Goal: Task Accomplishment & Management: Complete application form

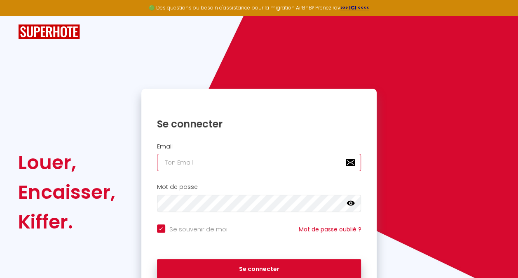
type input "[EMAIL_ADDRESS][DOMAIN_NAME]"
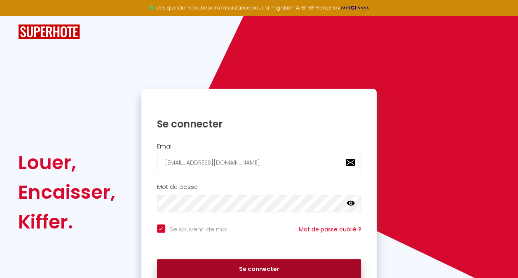
click at [235, 265] on button "Se connecter" at bounding box center [259, 269] width 204 height 21
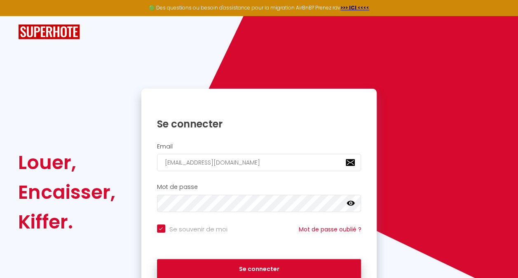
checkbox input "true"
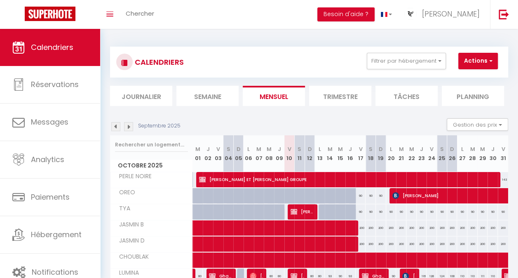
scroll to position [11, 0]
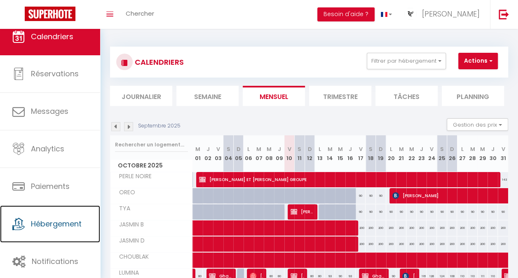
click at [73, 223] on span "Hébergement" at bounding box center [56, 223] width 51 height 10
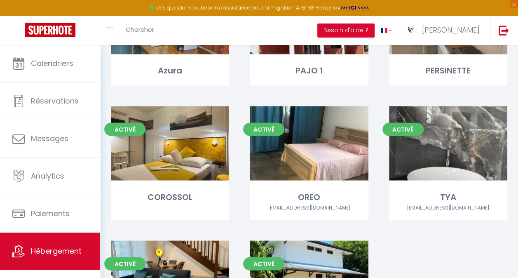
scroll to position [657, 0]
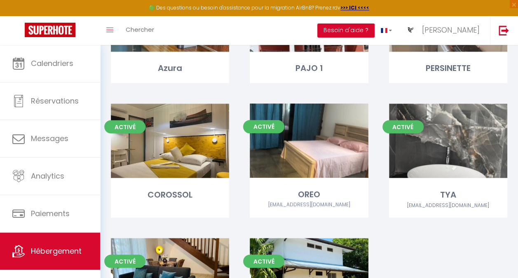
click at [307, 139] on link "Editer" at bounding box center [308, 140] width 49 height 16
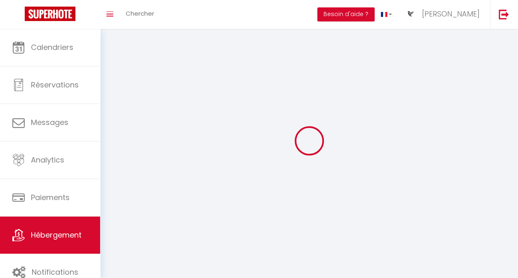
select select "1"
select select
select select "28"
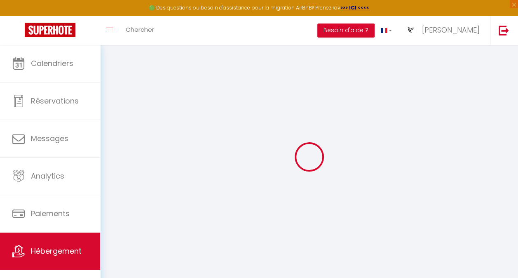
select select
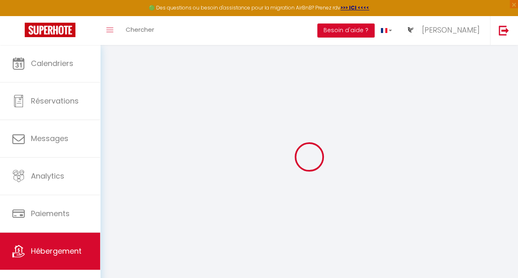
select select
checkbox input "false"
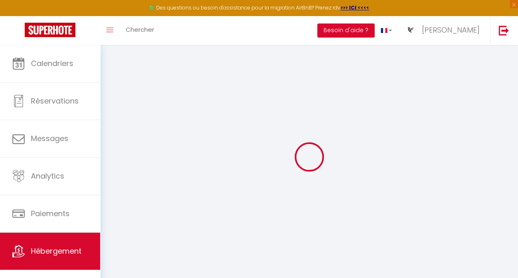
select select
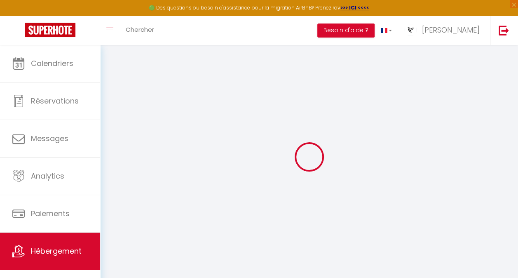
select select
checkbox input "false"
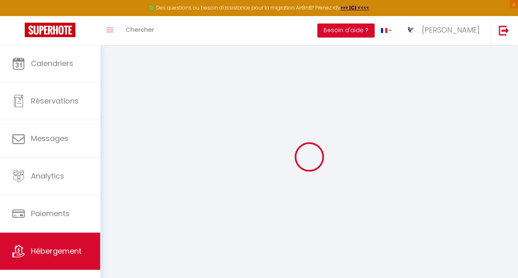
checkbox input "false"
select select
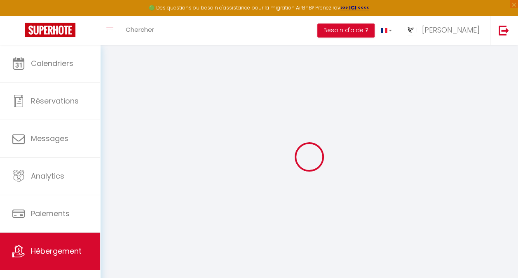
select select
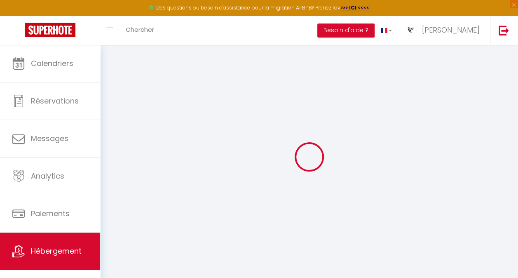
checkbox input "false"
select select
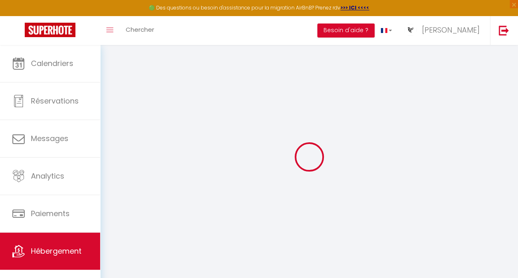
select select
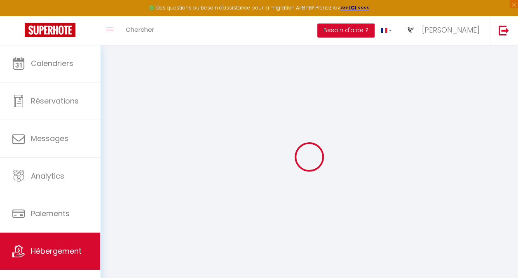
select select
checkbox input "false"
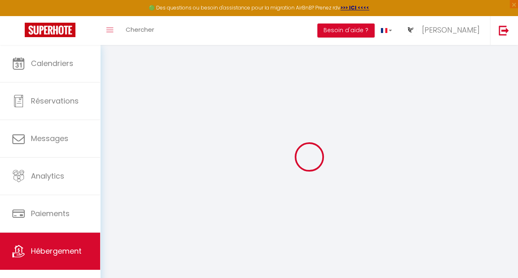
checkbox input "false"
select select
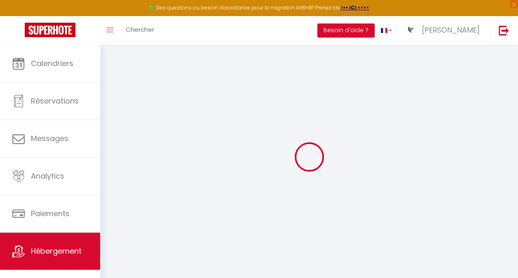
select select
checkbox input "false"
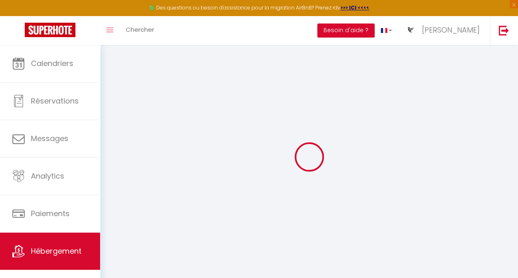
checkbox input "false"
select select
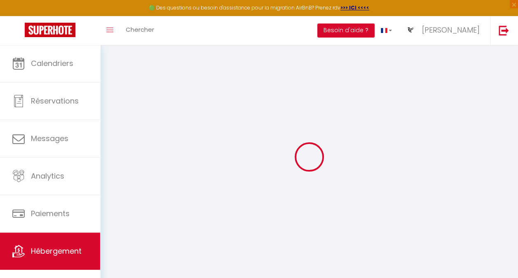
select select
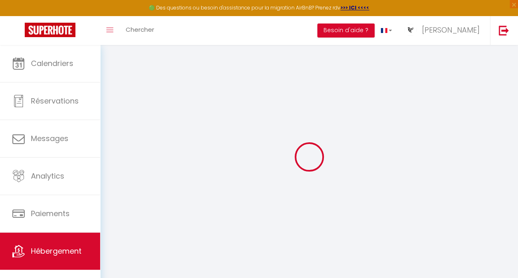
select select
checkbox input "false"
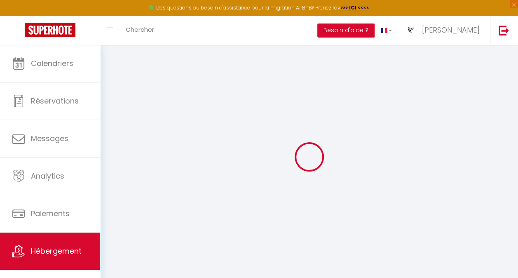
select select
type input "OREO"
type input "DESTINATION"
type input "GUYANE"
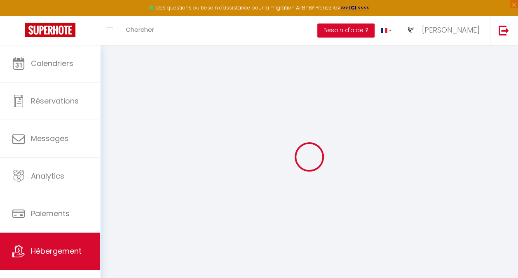
type input "13 RUE EUGNE PAJO"
type input "97320"
type input "SAINT LAURENT"
select select "2"
type input "85"
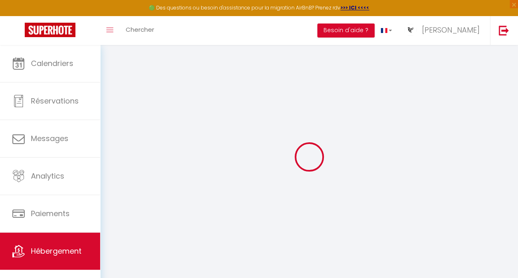
type input "50"
type input "300"
select select
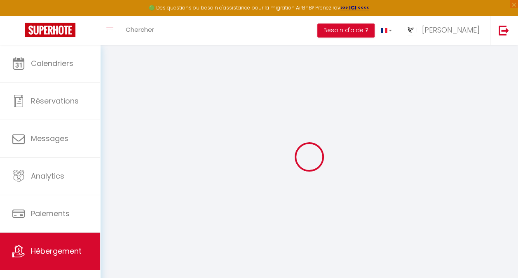
select select
type input "24 IMPASSE MIRABELLE"
type input "97320"
type input "SAINT LAURENT"
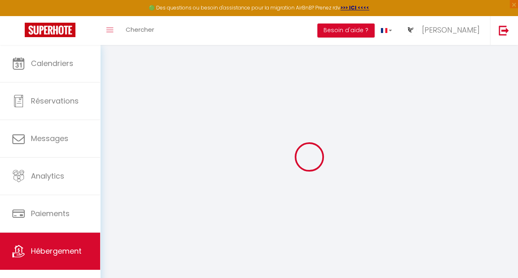
type input "[EMAIL_ADDRESS][DOMAIN_NAME]"
select select
checkbox input "false"
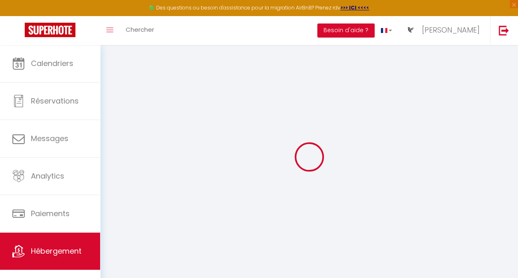
checkbox input "false"
type input "0"
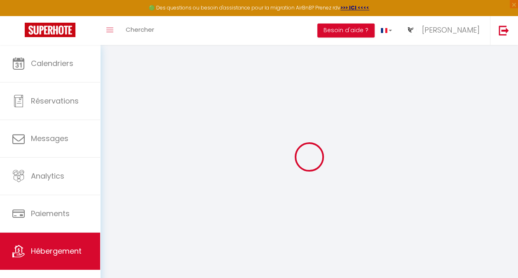
select select
checkbox input "false"
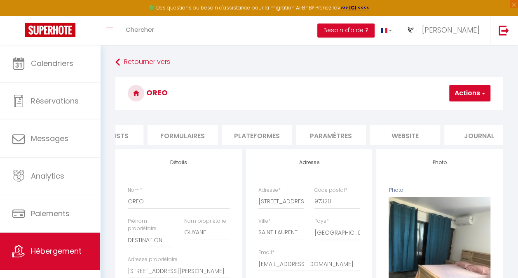
click at [395, 129] on li "website" at bounding box center [405, 135] width 70 height 20
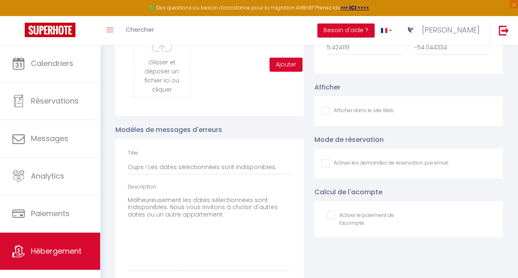
scroll to position [917, 0]
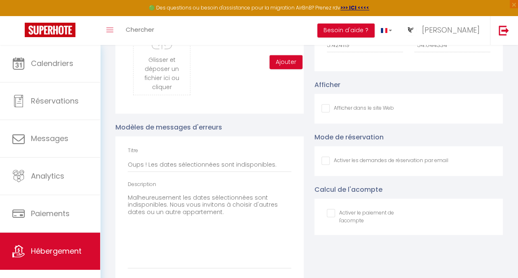
click at [322, 113] on input "Afficher dans le site Web" at bounding box center [358, 108] width 73 height 8
checkbox input "true"
checkbox input "false"
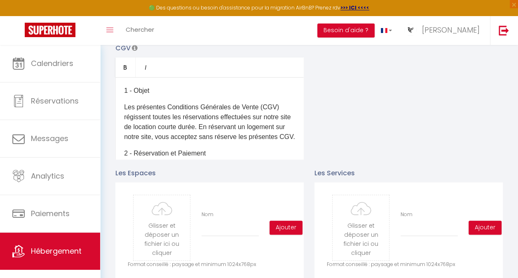
scroll to position [0, 0]
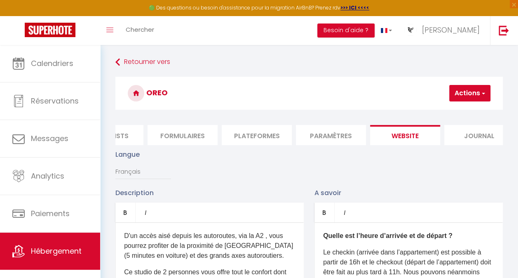
click at [461, 87] on button "Actions" at bounding box center [469, 93] width 41 height 16
click at [448, 110] on input "Enregistrer" at bounding box center [448, 111] width 31 height 8
checkbox input "false"
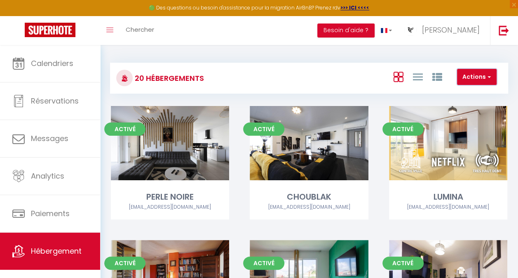
click at [475, 75] on button "Actions" at bounding box center [477, 77] width 40 height 16
click at [459, 92] on li "Créer un Hébergement" at bounding box center [458, 93] width 75 height 9
select select "3"
select select "2"
select select "1"
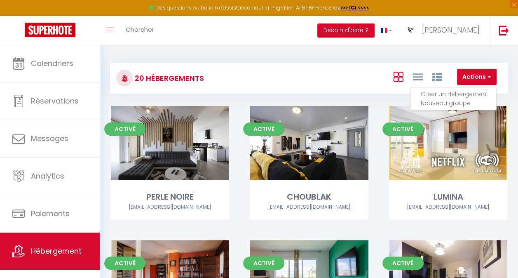
select select "1"
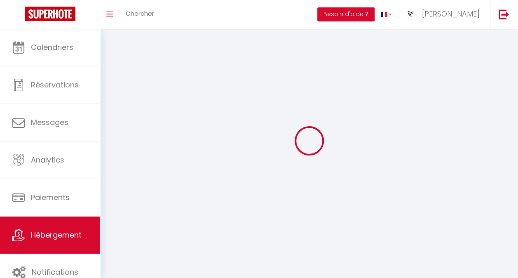
select select
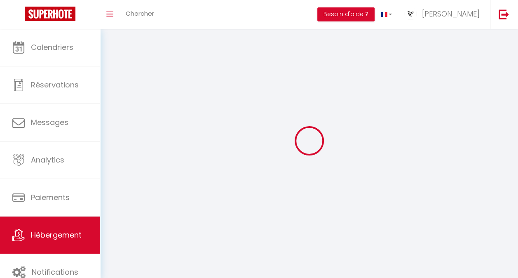
select select
checkbox input "false"
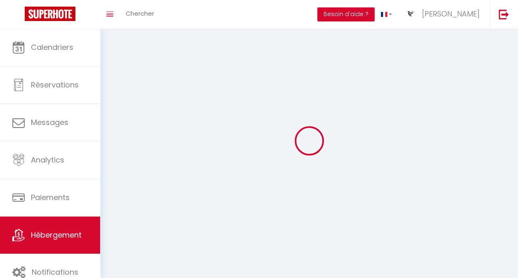
checkbox input "false"
select select
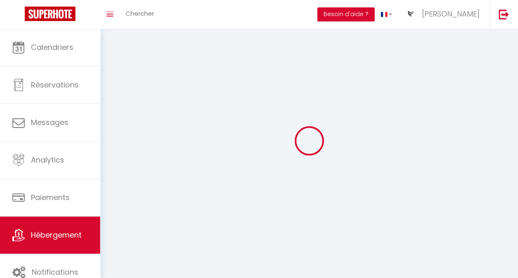
select select
checkbox input "false"
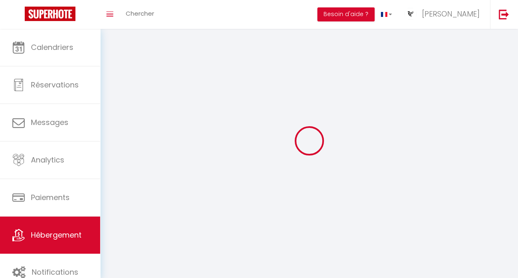
checkbox input "false"
select select
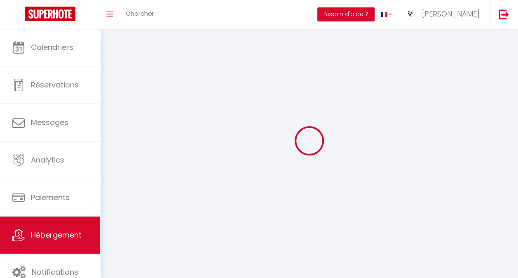
select select "1"
select select
select select "28"
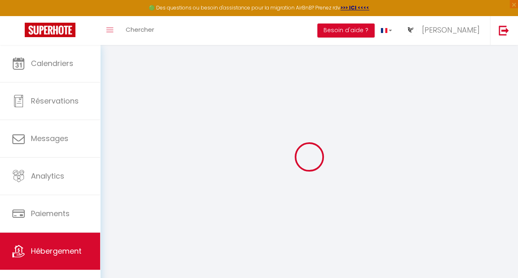
select select
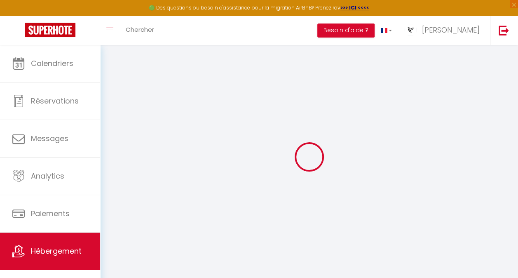
select select
checkbox input "false"
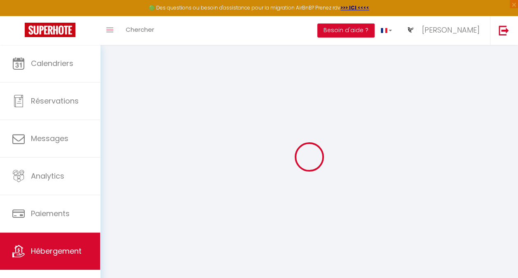
select select
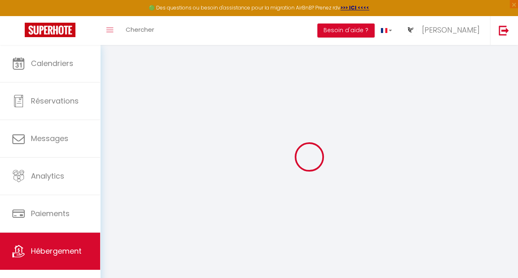
select select
checkbox input "false"
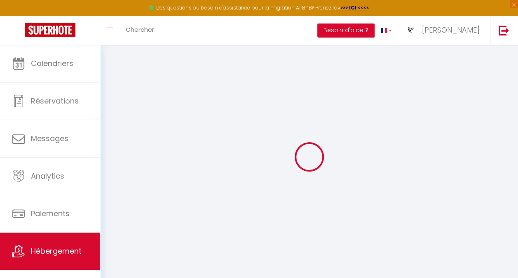
checkbox input "false"
select select
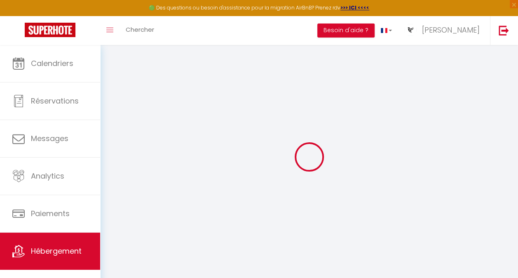
select select
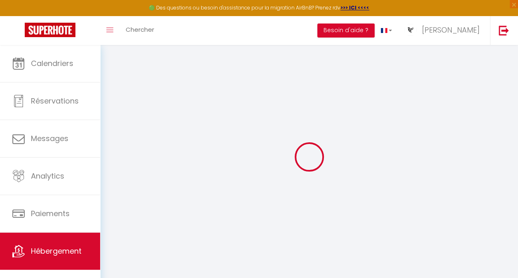
checkbox input "false"
select select
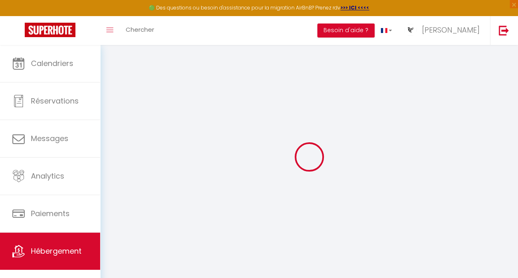
select select
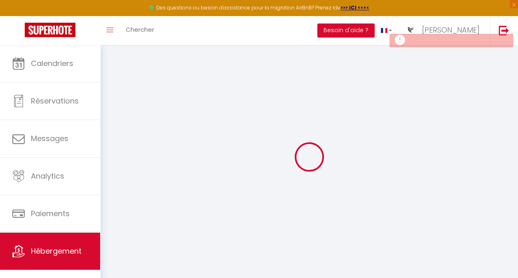
select select
checkbox input "false"
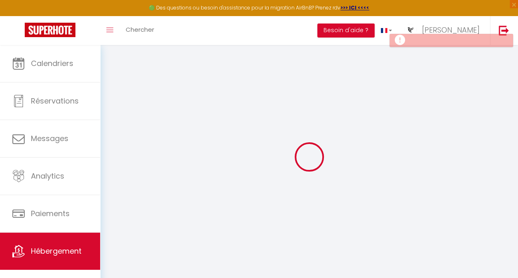
checkbox input "false"
select select
checkbox input "false"
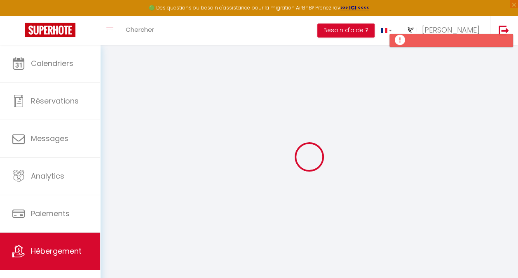
checkbox input "false"
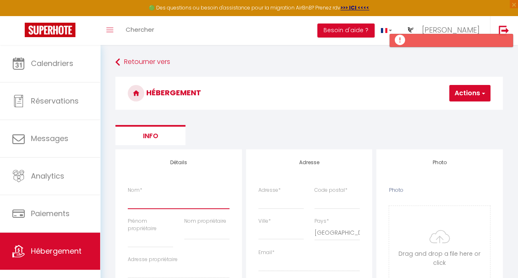
click at [187, 200] on input "Nom *" at bounding box center [179, 201] width 102 height 15
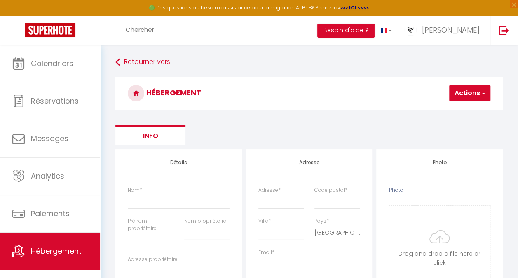
click at [338, 112] on div "HÉBERGEMENT Actions Enregistrer" at bounding box center [308, 96] width 387 height 38
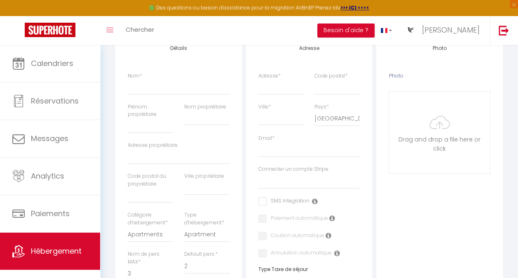
scroll to position [115, 0]
click at [196, 87] on input "Nom *" at bounding box center [179, 86] width 102 height 15
paste input "Ambre - destination Guyane"
click at [151, 126] on input "Prénom propriétaire" at bounding box center [150, 125] width 45 height 15
click at [150, 122] on input "Prénom propriétaire" at bounding box center [150, 125] width 45 height 15
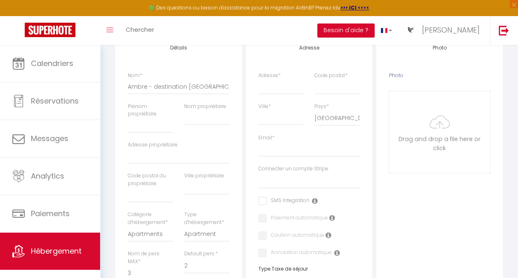
click at [210, 75] on div "Nom * Ambre - destination Guyane" at bounding box center [179, 83] width 102 height 23
click at [158, 125] on input "Prénom propriétaire" at bounding box center [150, 125] width 45 height 15
click at [198, 123] on input "Nom propriétaire" at bounding box center [206, 117] width 45 height 15
click at [162, 153] on input "Adresse propriétaire" at bounding box center [179, 156] width 102 height 15
paste input "[STREET_ADDRESS]"
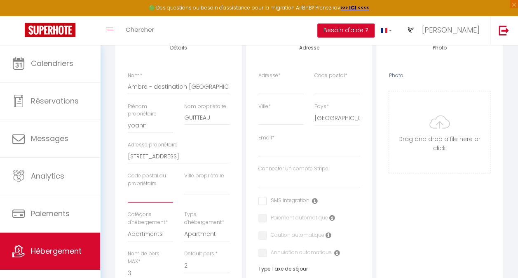
click at [156, 195] on input "text" at bounding box center [150, 195] width 45 height 15
click at [109, 192] on div "Retourner vers HÉBERGEMENT Actions Enregistrer Info Modèle personnalisé × Titre…" at bounding box center [309, 255] width 418 height 650
click at [208, 189] on input "text" at bounding box center [206, 187] width 45 height 15
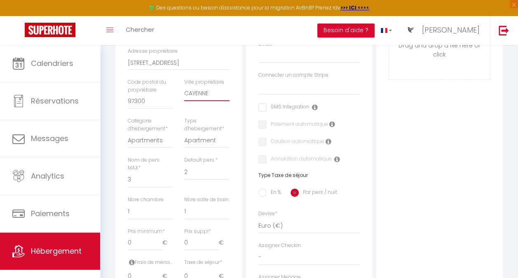
scroll to position [209, 0]
click at [159, 180] on select "1 2 3 4 5 6 7 8 9 10 11 12 13 14" at bounding box center [150, 179] width 45 height 16
click at [128, 171] on select "1 2 3 4 5 6 7 8 9 10 11 12 13 14" at bounding box center [150, 179] width 45 height 16
click at [145, 234] on label "Prix minimum *" at bounding box center [146, 231] width 37 height 8
click at [145, 235] on input "0" at bounding box center [145, 242] width 35 height 15
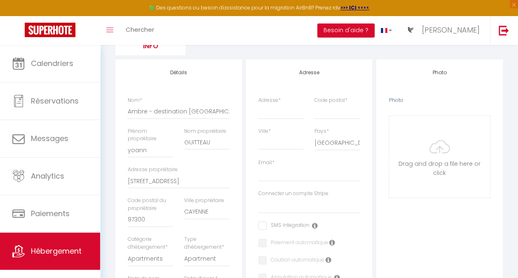
scroll to position [87, 0]
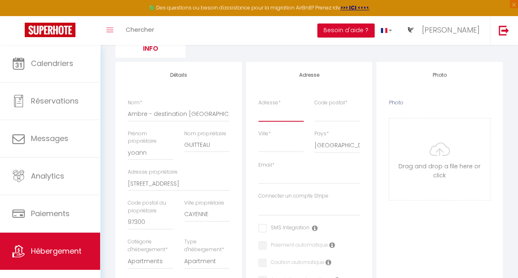
click at [277, 110] on input "Adresse *" at bounding box center [280, 113] width 45 height 15
paste input "[STREET_ADDRESS]"
click at [322, 113] on input "Code postal *" at bounding box center [337, 113] width 45 height 15
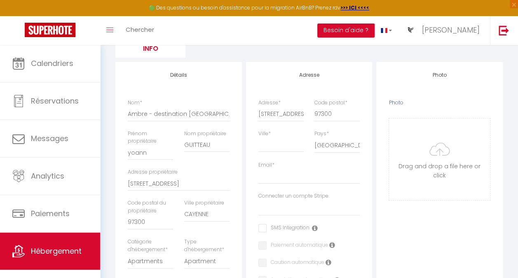
click at [268, 155] on div "Ville *" at bounding box center [281, 146] width 56 height 32
click at [272, 149] on input "Ville *" at bounding box center [280, 144] width 45 height 15
click at [362, 134] on div "Pays * France Portugal Afghanistan Albania Algeria American Samoa Andorra Angol…" at bounding box center [337, 146] width 56 height 32
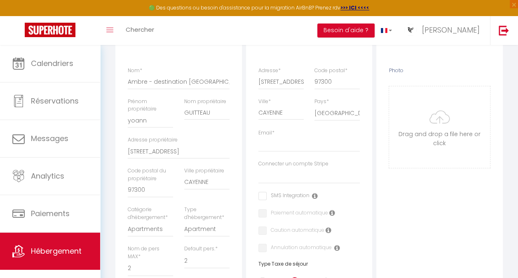
scroll to position [126, 0]
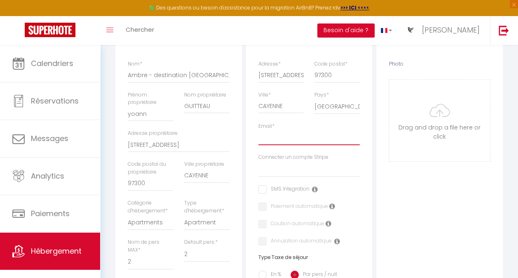
click at [331, 139] on input "Email *" at bounding box center [309, 137] width 102 height 15
click at [367, 148] on div "Adresse Adresse * 1361 Route de Baduel Code postal * 97300 Ville * CAYENNE Pays…" at bounding box center [309, 210] width 127 height 374
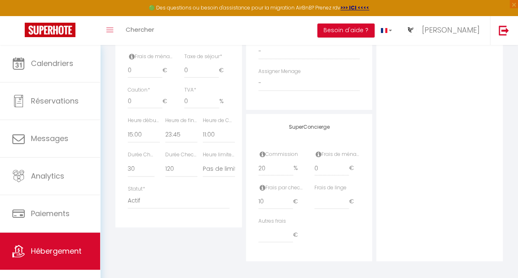
scroll to position [414, 0]
click at [283, 162] on input "20" at bounding box center [275, 167] width 35 height 15
click at [268, 202] on input "10" at bounding box center [275, 201] width 35 height 15
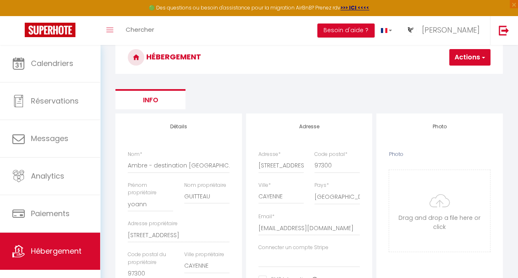
scroll to position [0, 0]
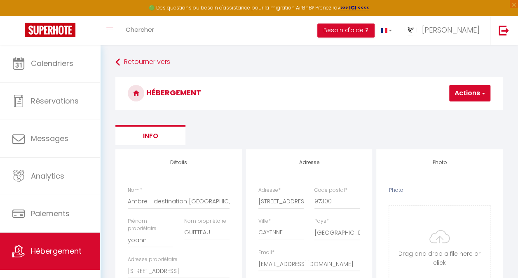
click at [442, 256] on input "Photo" at bounding box center [439, 247] width 101 height 82
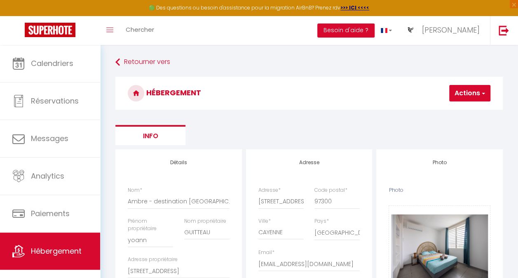
click at [467, 93] on button "Actions" at bounding box center [469, 93] width 41 height 16
click at [452, 110] on input "Enregistrer" at bounding box center [448, 111] width 31 height 8
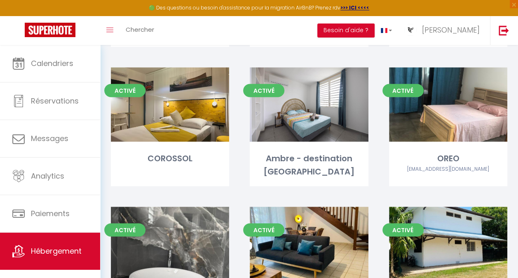
scroll to position [693, 0]
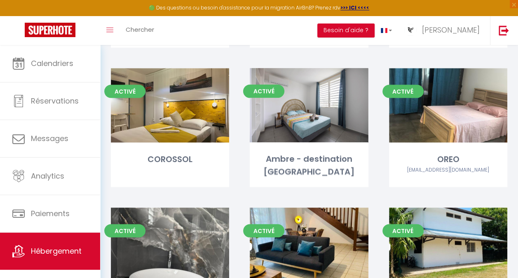
click at [306, 106] on link "Editer" at bounding box center [308, 105] width 49 height 16
click at [304, 103] on link "Editer" at bounding box center [308, 105] width 49 height 16
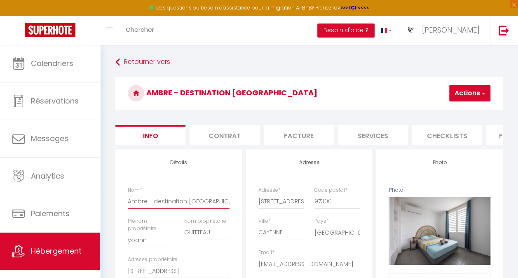
click at [209, 209] on input "Ambre - destination Guyane" at bounding box center [179, 201] width 102 height 15
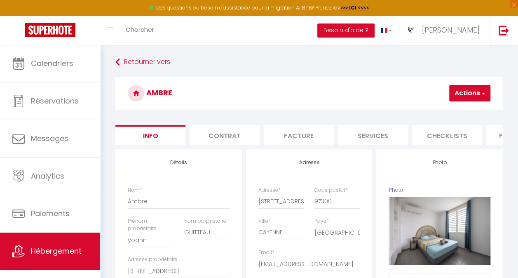
click at [472, 98] on button "Actions" at bounding box center [469, 93] width 41 height 16
click at [430, 107] on input "Enregistrer" at bounding box center [425, 111] width 31 height 8
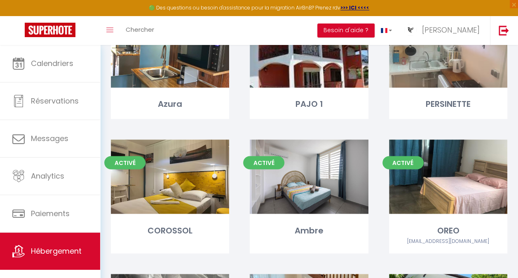
scroll to position [619, 0]
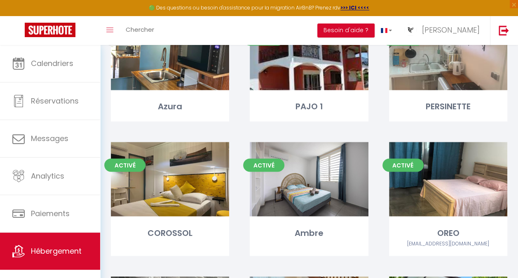
click at [304, 183] on link "Editer" at bounding box center [308, 179] width 49 height 16
click at [294, 179] on link "Editer" at bounding box center [308, 179] width 49 height 16
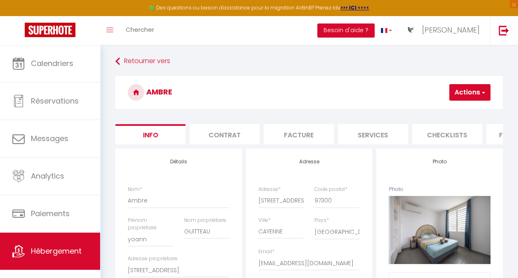
scroll to position [0, 339]
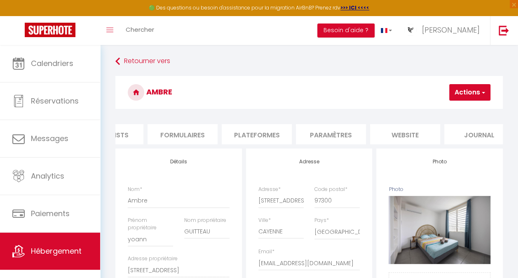
click at [252, 131] on li "Plateformes" at bounding box center [257, 134] width 70 height 20
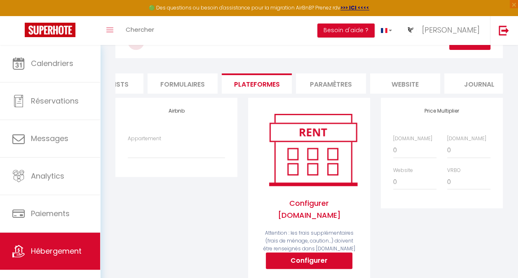
scroll to position [58, 0]
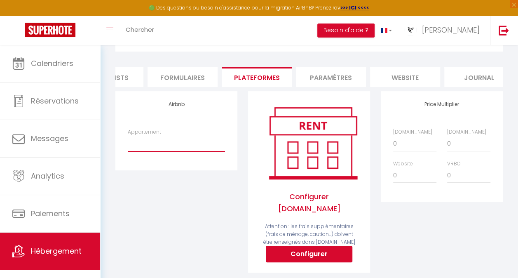
click at [189, 151] on select "corossol - destinationguyane - [EMAIL_ADDRESS][DOMAIN_NAME]" at bounding box center [176, 144] width 97 height 16
click at [190, 217] on div "Airbnb Appartement corossol - destinationguyane - conciergerieaurore@gmail.com" at bounding box center [176, 187] width 133 height 192
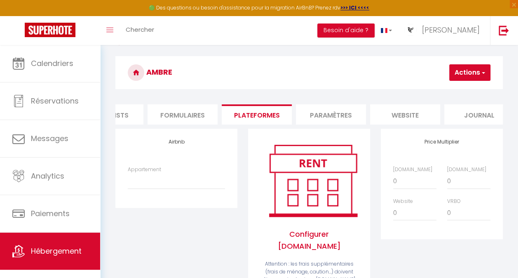
scroll to position [0, 0]
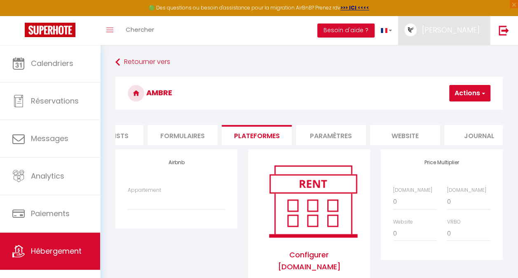
click at [459, 28] on span "[PERSON_NAME]" at bounding box center [451, 30] width 58 height 10
click at [444, 56] on link "Paramètres" at bounding box center [457, 57] width 61 height 14
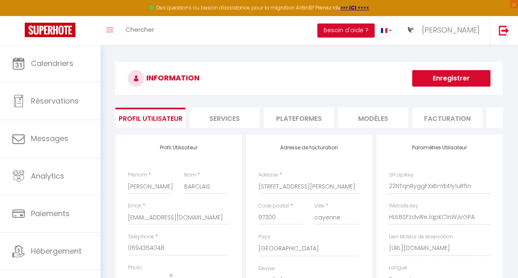
click at [300, 122] on li "Plateformes" at bounding box center [299, 118] width 70 height 20
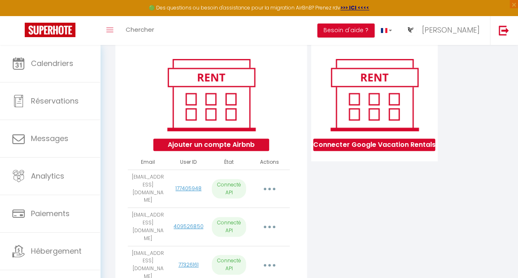
scroll to position [96, 0]
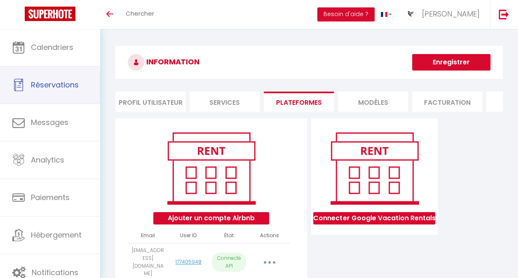
click at [55, 75] on link "Réservations" at bounding box center [50, 84] width 100 height 37
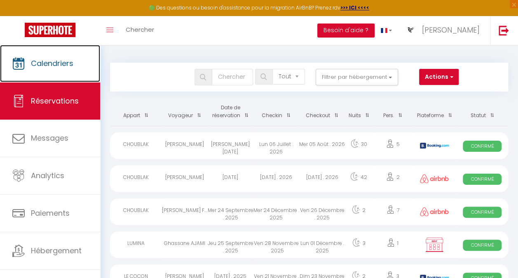
click at [67, 63] on span "Calendriers" at bounding box center [52, 63] width 42 height 10
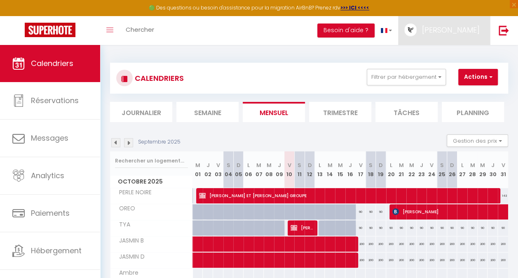
click at [463, 25] on span "[PERSON_NAME]" at bounding box center [451, 30] width 58 height 10
click at [446, 56] on link "Paramètres" at bounding box center [457, 57] width 61 height 14
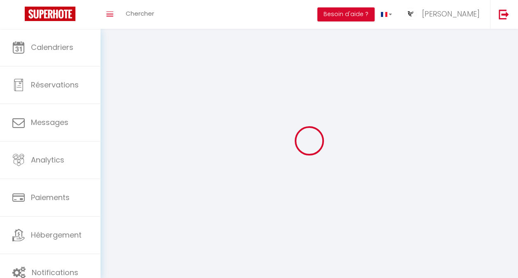
type input "[PERSON_NAME]"
type input "BARCLAIS"
type input "0694354048"
type input "[STREET_ADDRESS][PERSON_NAME]"
type input "97300"
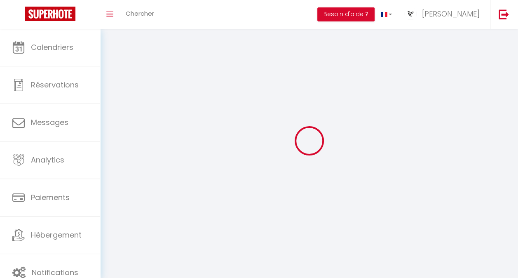
type input "cayenne"
type input "22NTqnRyggFXxBnYbt1y1uR5n"
type input "HULBSFzdviReJqpKClnWJvGPA"
select select "28"
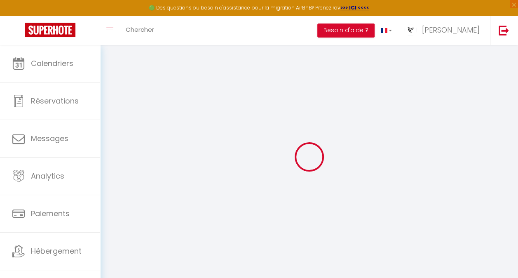
type input "22NTqnRyggFXxBnYbt1y1uR5n"
type input "HULBSFzdviReJqpKClnWJvGPA"
type input "[URL][DOMAIN_NAME]"
select select "fr"
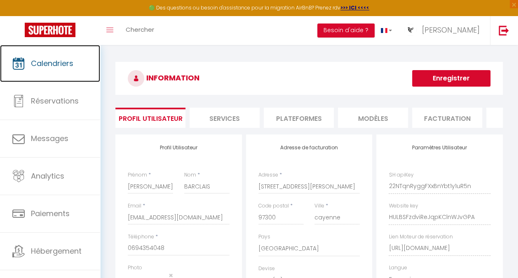
click at [63, 61] on span "Calendriers" at bounding box center [52, 63] width 42 height 10
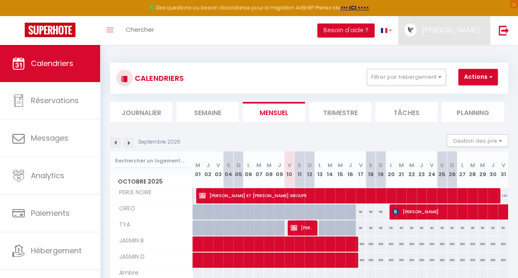
click at [467, 31] on span "[PERSON_NAME]" at bounding box center [451, 30] width 58 height 10
click at [448, 54] on link "Paramètres" at bounding box center [457, 57] width 61 height 14
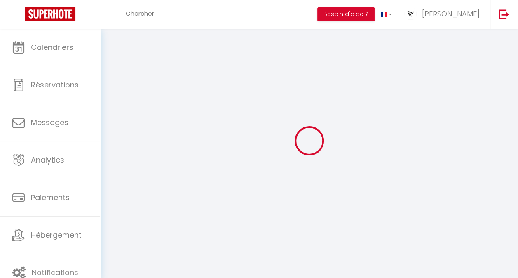
select select
type input "[PERSON_NAME]"
type input "BARCLAIS"
type input "0694354048"
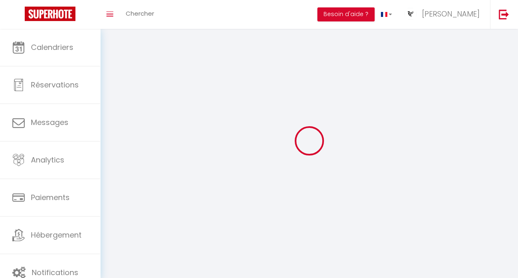
type input "[STREET_ADDRESS][PERSON_NAME]"
type input "97300"
type input "cayenne"
type input "22NTqnRyggFXxBnYbt1y1uR5n"
type input "HULBSFzdviReJqpKClnWJvGPA"
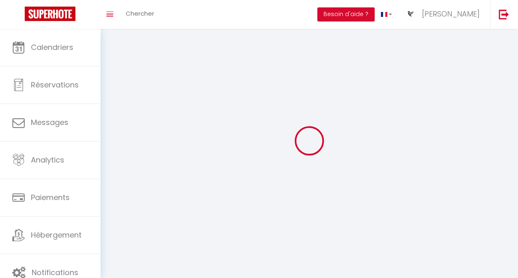
select select "28"
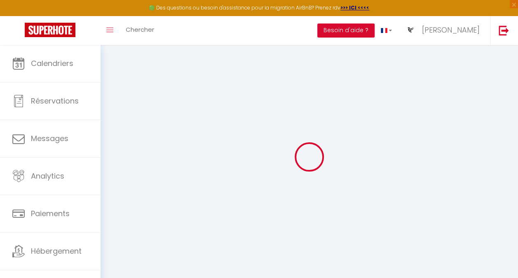
type input "22NTqnRyggFXxBnYbt1y1uR5n"
type input "HULBSFzdviReJqpKClnWJvGPA"
type input "[URL][DOMAIN_NAME]"
select select "fr"
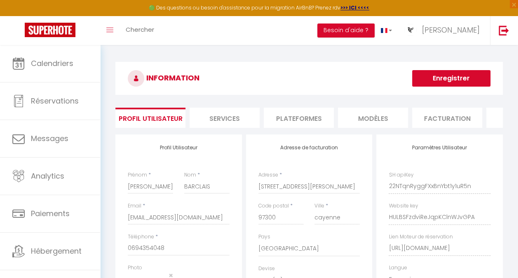
click at [301, 117] on li "Plateformes" at bounding box center [299, 118] width 70 height 20
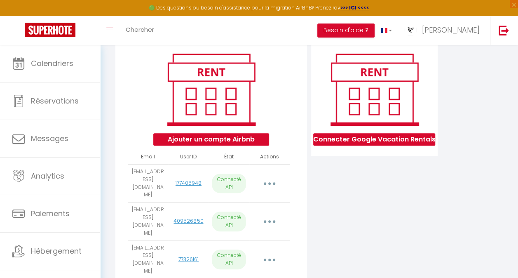
scroll to position [95, 0]
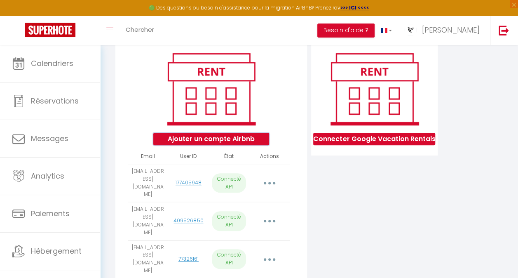
click at [228, 143] on button "Ajouter un compte Airbnb" at bounding box center [211, 139] width 116 height 12
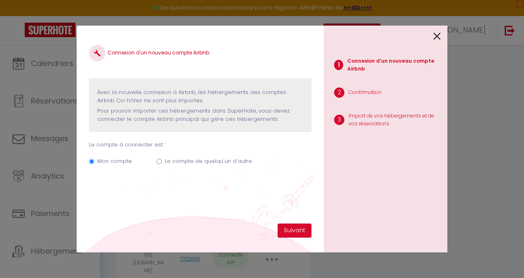
click at [194, 162] on label "Le compte de quelqu'un d'autre" at bounding box center [208, 161] width 87 height 8
click at [162, 162] on input "Le compte de quelqu'un d'autre" at bounding box center [159, 161] width 5 height 5
radio input "true"
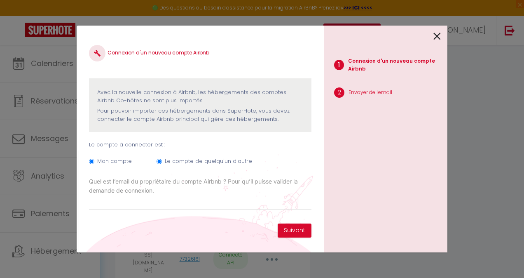
radio input "false"
click at [289, 228] on button "Suivant" at bounding box center [295, 230] width 34 height 14
paste input "[EMAIL_ADDRESS][DOMAIN_NAME]"
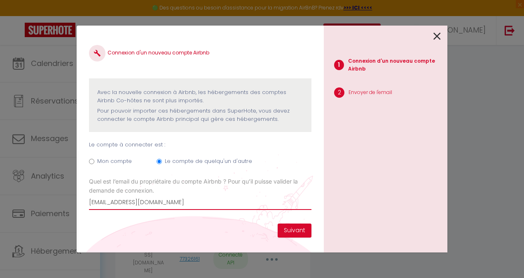
type input "[EMAIL_ADDRESS][DOMAIN_NAME]"
click at [298, 230] on button "Suivant" at bounding box center [295, 230] width 34 height 14
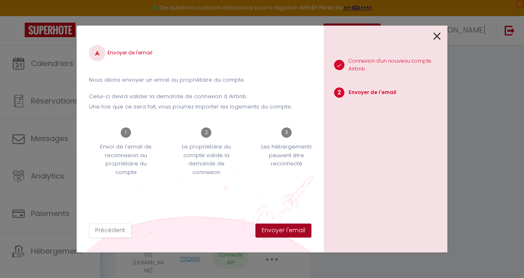
click at [270, 227] on button "Envoyer l'email" at bounding box center [284, 230] width 56 height 14
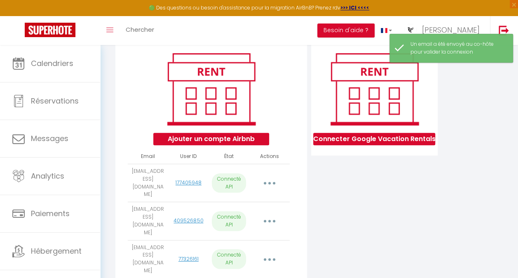
scroll to position [209, 0]
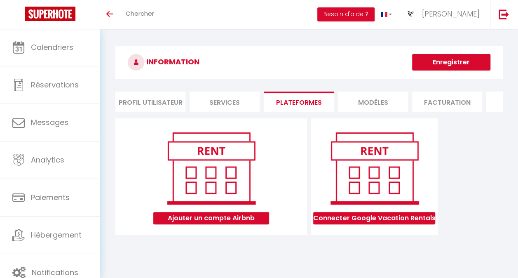
scroll to position [29, 0]
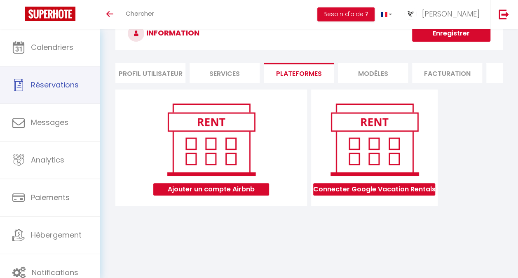
click at [68, 80] on span "Réservations" at bounding box center [55, 85] width 48 height 10
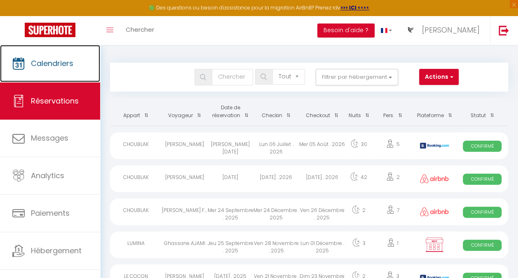
click at [63, 67] on span "Calendriers" at bounding box center [52, 63] width 42 height 10
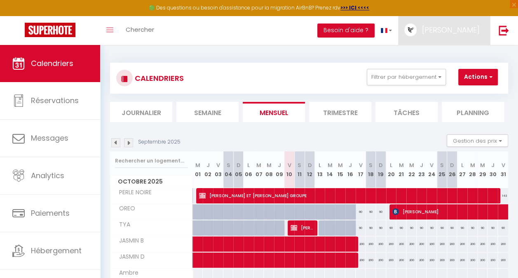
click at [444, 39] on link "[PERSON_NAME]" at bounding box center [444, 30] width 92 height 29
click at [444, 54] on link "Paramètres" at bounding box center [457, 57] width 61 height 14
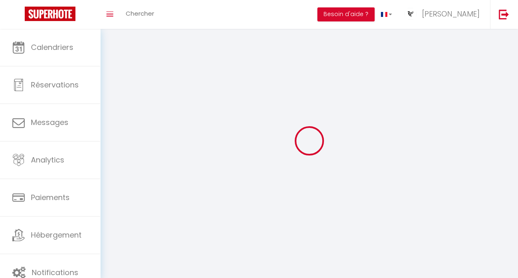
type input "22NTqnRyggFXxBnYbt1y1uR5n"
type input "HULBSFzdviReJqpKClnWJvGPA"
type input "[URL][DOMAIN_NAME]"
select select "fr"
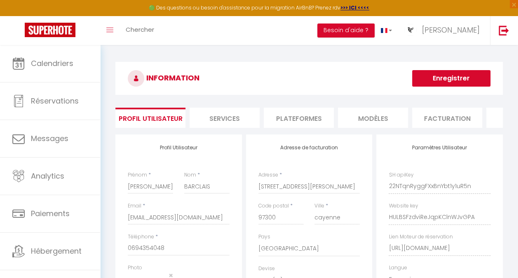
click at [303, 121] on li "Plateformes" at bounding box center [299, 118] width 70 height 20
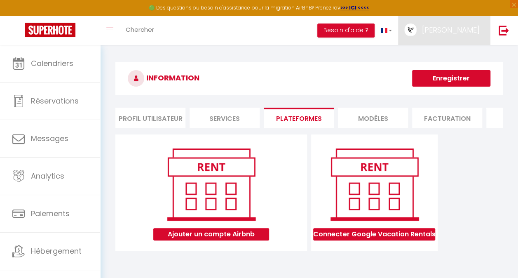
click at [442, 32] on span "[PERSON_NAME]" at bounding box center [451, 30] width 58 height 10
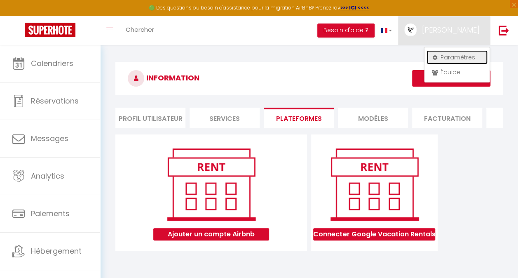
click at [443, 56] on link "Paramètres" at bounding box center [457, 57] width 61 height 14
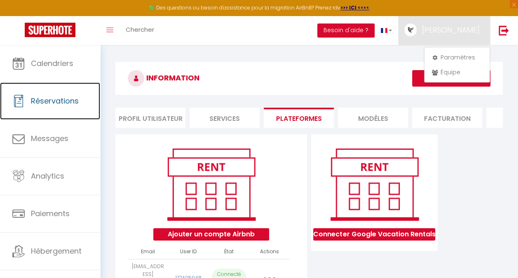
click at [56, 96] on span "Réservations" at bounding box center [55, 101] width 48 height 10
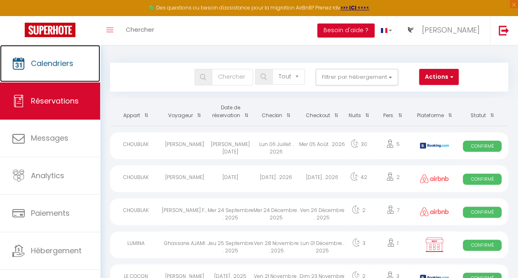
click at [47, 67] on span "Calendriers" at bounding box center [52, 63] width 42 height 10
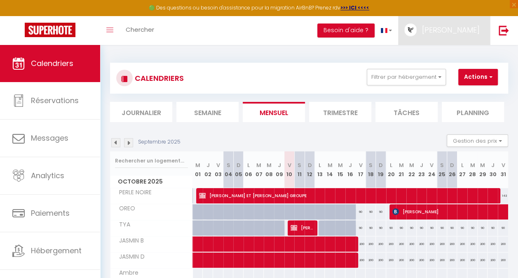
click at [454, 28] on span "[PERSON_NAME]" at bounding box center [451, 30] width 58 height 10
click at [437, 56] on icon at bounding box center [435, 58] width 6 height 6
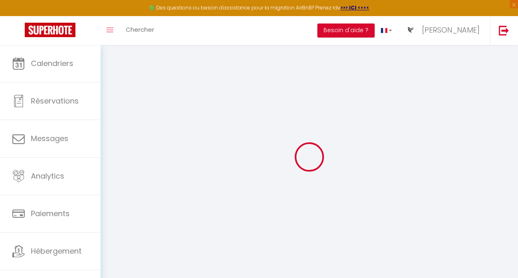
type input "22NTqnRyggFXxBnYbt1y1uR5n"
type input "HULBSFzdviReJqpKClnWJvGPA"
type input "[URL][DOMAIN_NAME]"
select select "fr"
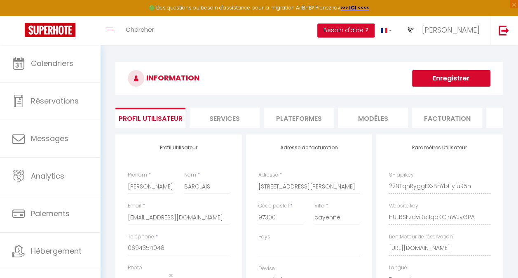
click at [303, 116] on li "Plateformes" at bounding box center [299, 118] width 70 height 20
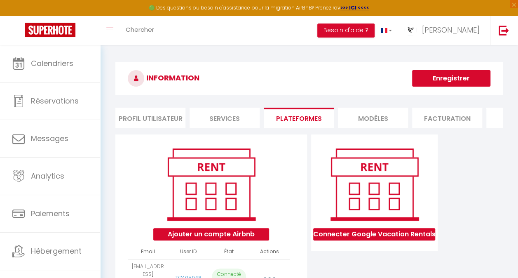
scroll to position [11, 0]
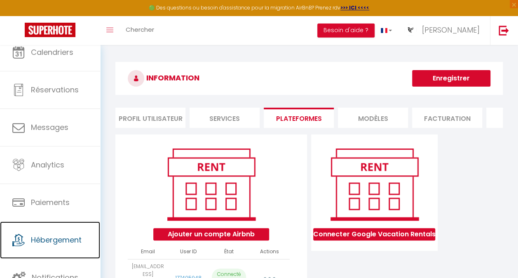
click at [70, 237] on span "Hébergement" at bounding box center [56, 240] width 51 height 10
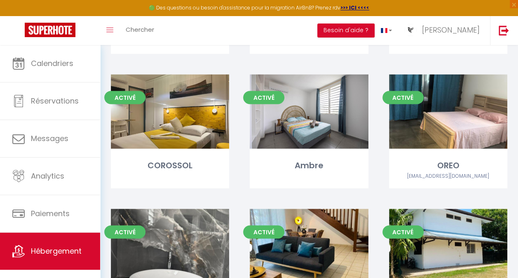
scroll to position [674, 0]
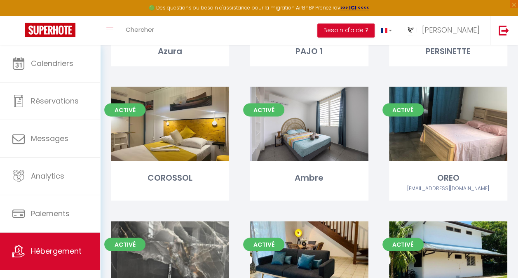
click at [303, 124] on link "Editer" at bounding box center [308, 123] width 49 height 16
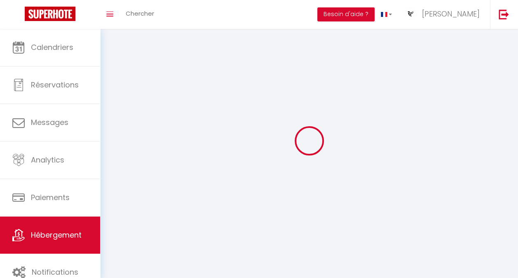
select select
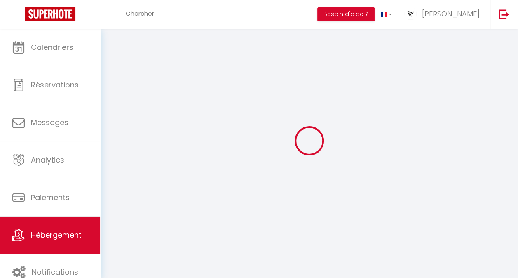
select select "1"
select select
checkbox input "false"
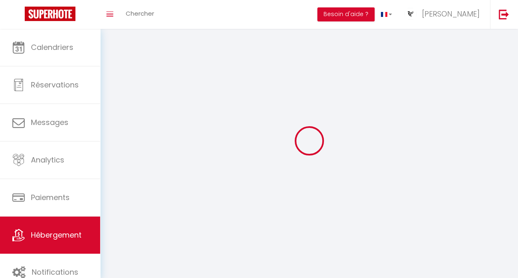
checkbox input "false"
select select "28"
select select
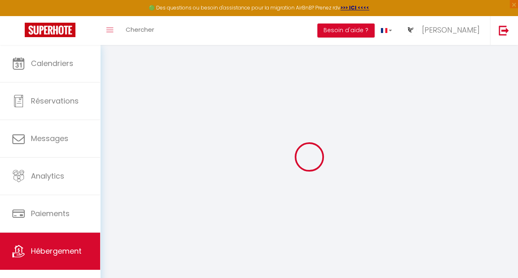
select select
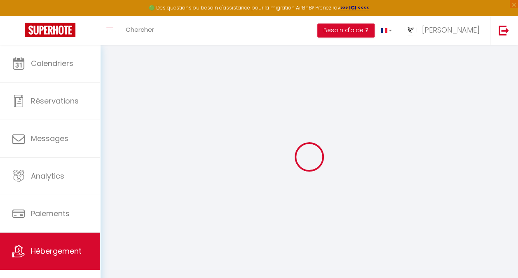
select select
checkbox input "false"
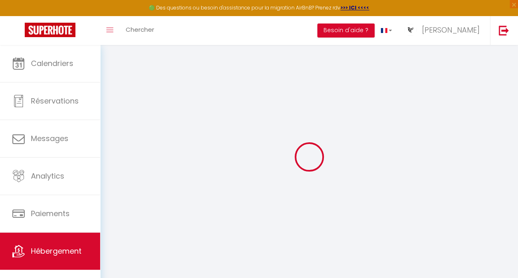
select select
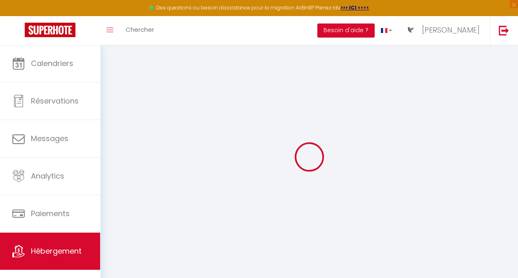
select select
checkbox input "false"
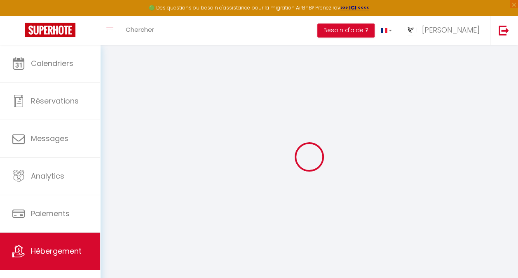
checkbox input "false"
select select
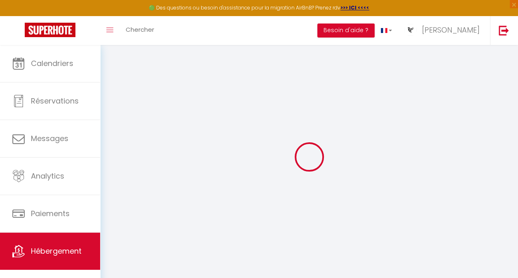
select select
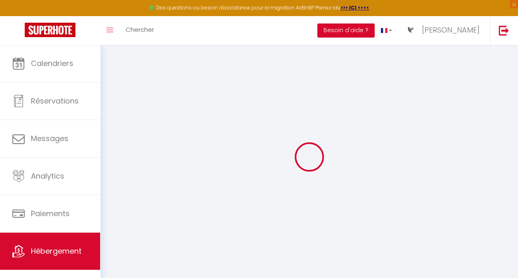
checkbox input "false"
select select
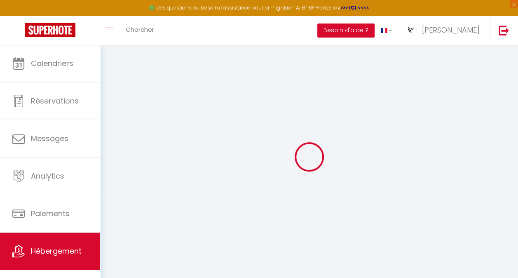
select select
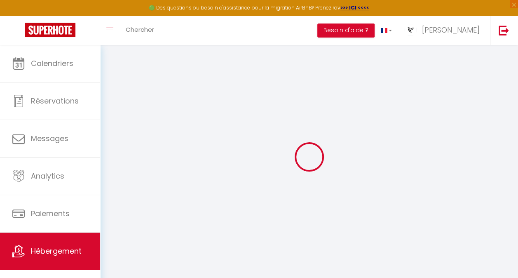
select select
checkbox input "false"
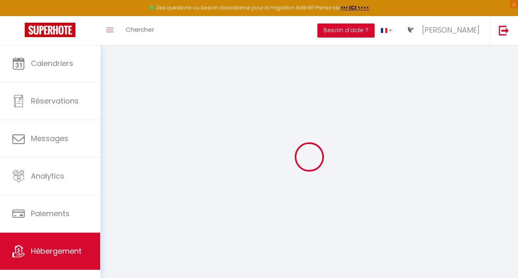
checkbox input "false"
select select
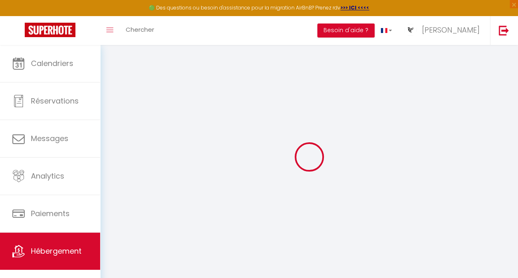
select select
checkbox input "false"
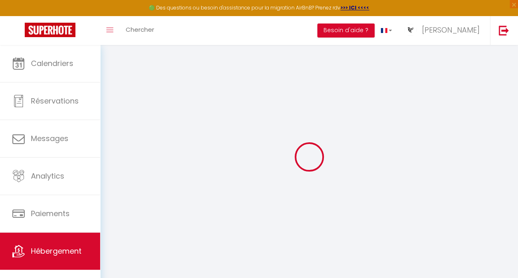
checkbox input "false"
select select
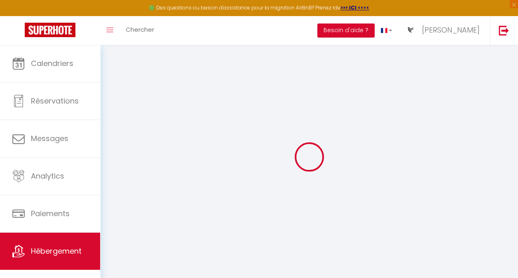
select select
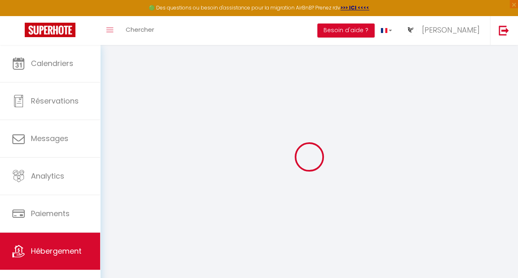
select select
checkbox input "false"
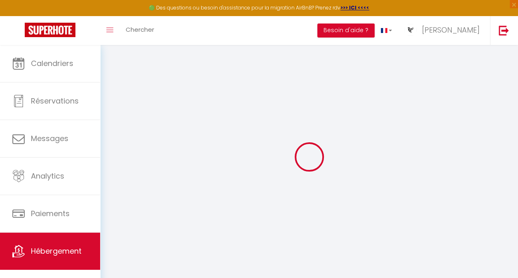
select select
type input "Ambre"
type input "yoann"
type input "GUITTEAU"
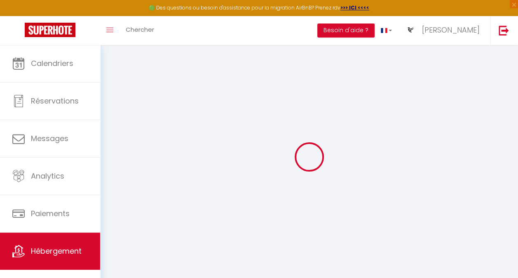
type input "[STREET_ADDRESS]"
type input "97300"
type input "CAYENNE"
select select "2"
type input "100"
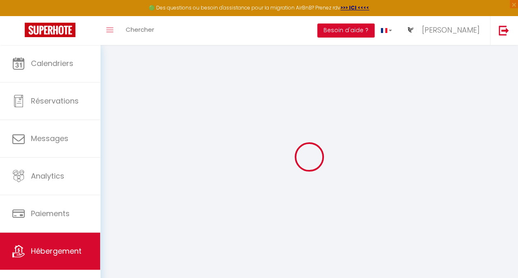
select select
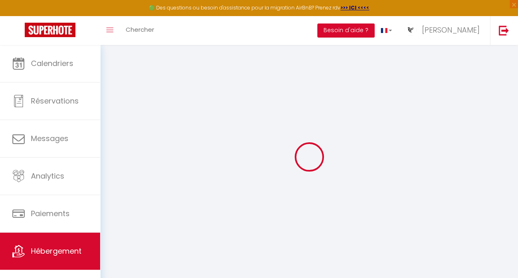
type input "[STREET_ADDRESS]"
type input "97300"
type input "CAYENNE"
type input "[EMAIL_ADDRESS][DOMAIN_NAME]"
select select
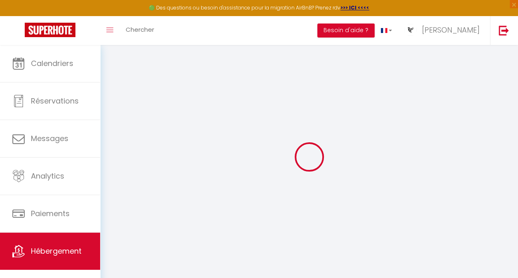
checkbox input "false"
type input "0"
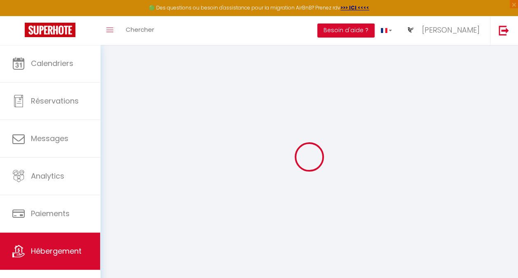
type input "0"
select select
checkbox input "false"
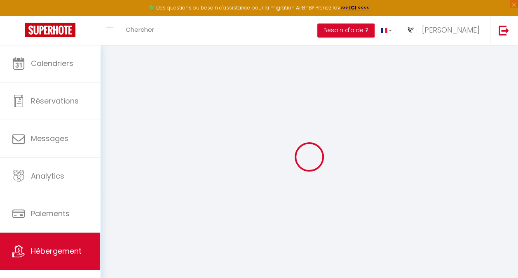
checkbox input "false"
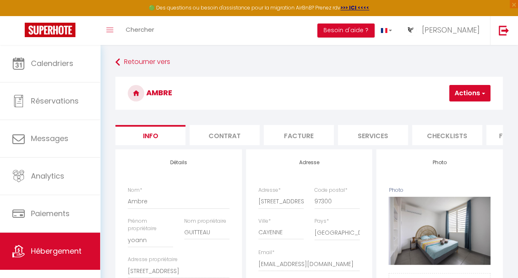
click at [421, 143] on li "Checklists" at bounding box center [447, 135] width 70 height 20
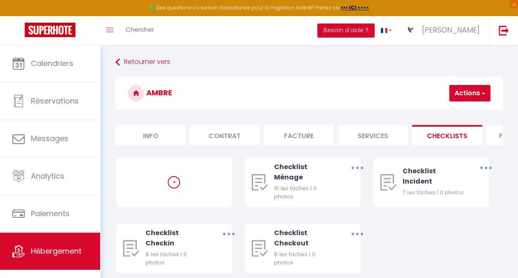
scroll to position [0, 339]
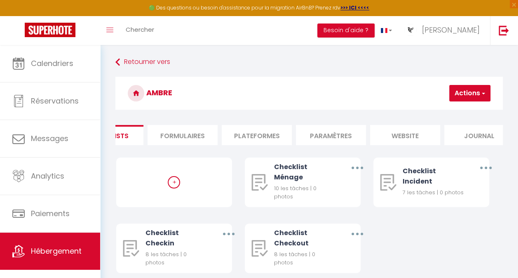
click at [260, 135] on li "Plateformes" at bounding box center [257, 135] width 70 height 20
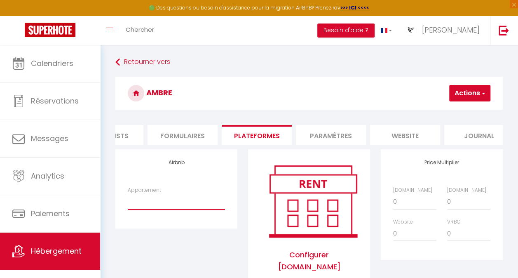
click at [205, 209] on select "corossol - destinationguyane - [EMAIL_ADDRESS][DOMAIN_NAME] Ambre - destination…" at bounding box center [176, 202] width 97 height 16
select select "22890-1522557331178998026"
click at [128, 200] on select "corossol - destinationguyane - [EMAIL_ADDRESS][DOMAIN_NAME] Ambre - destination…" at bounding box center [176, 202] width 97 height 16
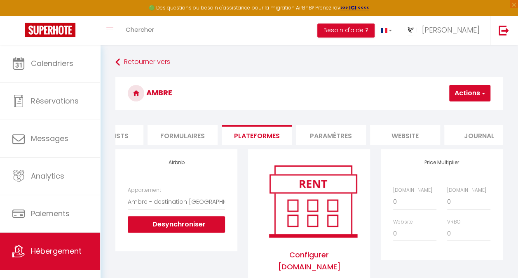
click at [464, 89] on button "Actions" at bounding box center [469, 93] width 41 height 16
click at [444, 110] on link "Enregistrer" at bounding box center [457, 111] width 65 height 11
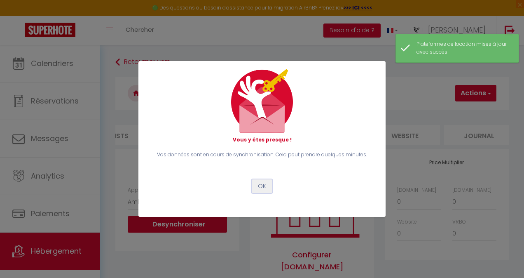
click at [262, 186] on button "OK" at bounding box center [262, 186] width 21 height 14
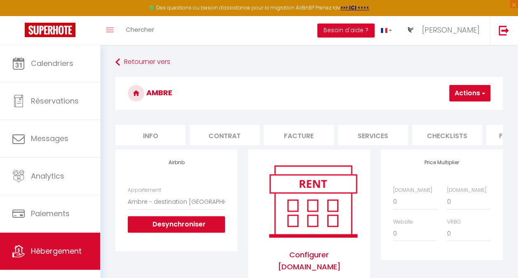
click at [324, 113] on div "Ambre Actions Enregistrer" at bounding box center [308, 96] width 387 height 38
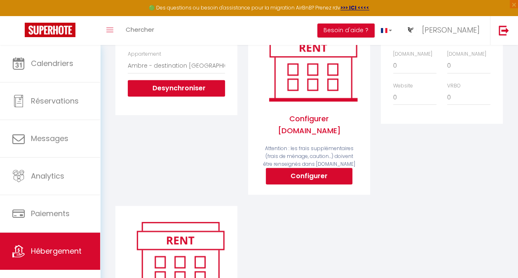
scroll to position [136, 0]
